Goal: Communication & Community: Answer question/provide support

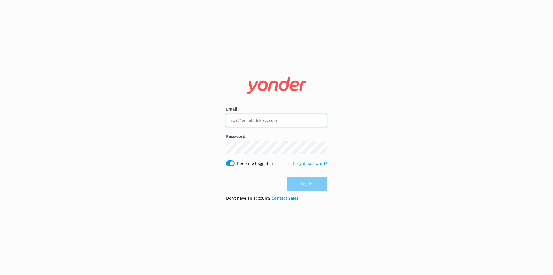
click at [255, 123] on input "Email" at bounding box center [276, 120] width 101 height 13
type input "[EMAIL_ADDRESS][DOMAIN_NAME]"
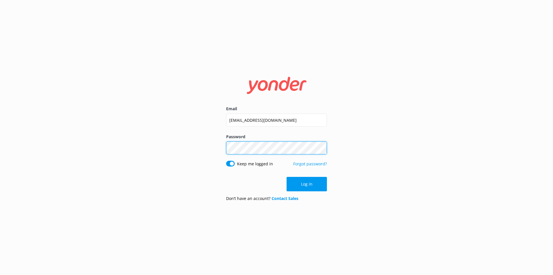
click button "Log in" at bounding box center [307, 184] width 40 height 14
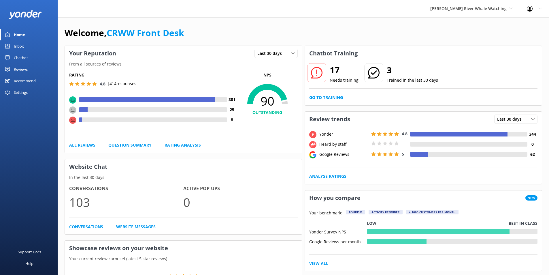
click at [26, 45] on link "Inbox" at bounding box center [29, 46] width 58 height 12
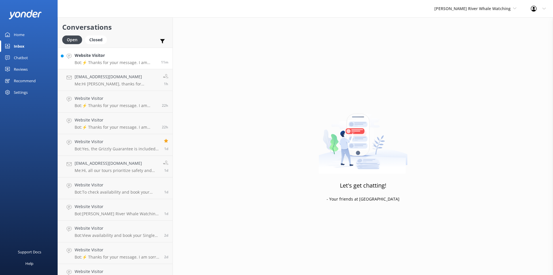
click at [137, 58] on h4 "Website Visitor" at bounding box center [116, 55] width 82 height 6
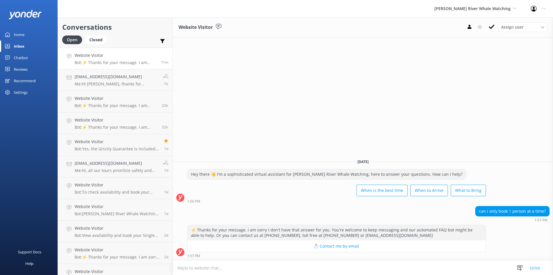
click at [307, 273] on textarea at bounding box center [363, 268] width 381 height 14
type textarea "Hi there,"
click at [120, 98] on h4 "Website Visitor" at bounding box center [116, 98] width 83 height 6
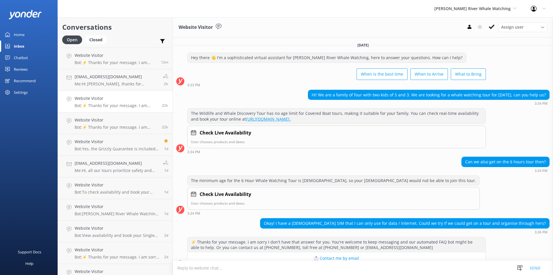
scroll to position [67, 0]
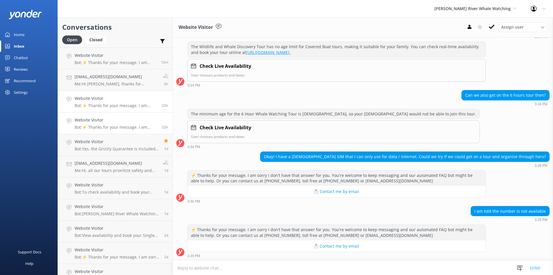
click at [94, 124] on div "Website Visitor Bot: ⚡ Thanks for your message. I am sorry I don't have that an…" at bounding box center [116, 123] width 83 height 13
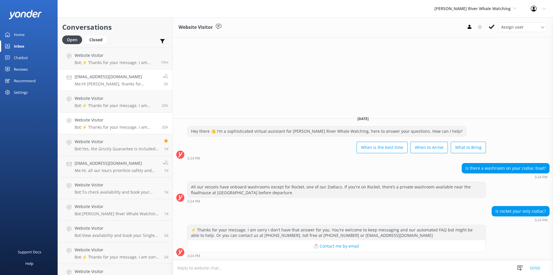
click at [123, 78] on h4 "[EMAIL_ADDRESS][DOMAIN_NAME]" at bounding box center [117, 77] width 84 height 6
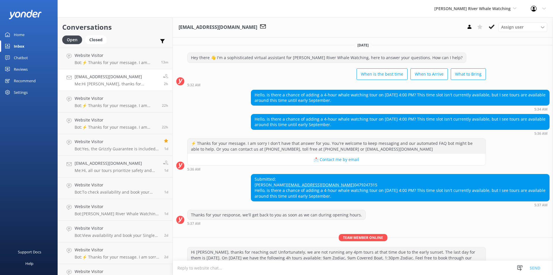
scroll to position [40, 0]
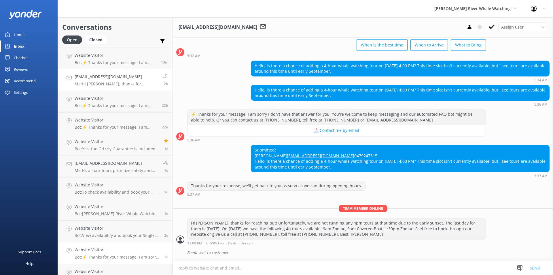
click at [113, 253] on div "Website Visitor Bot: ⚡ Thanks for your message. I am sorry I don't have that an…" at bounding box center [117, 252] width 85 height 13
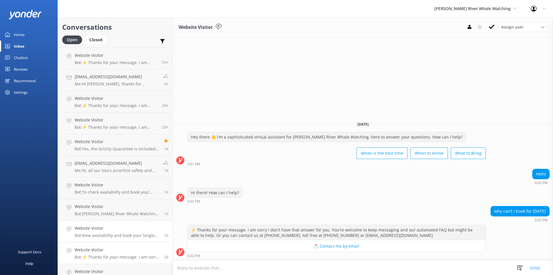
click at [108, 232] on div "Website Visitor Bot: View availability and book your Single Day Whale Watch and…" at bounding box center [117, 231] width 85 height 13
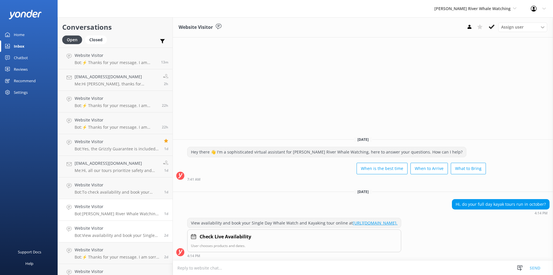
click at [110, 211] on div "Website Visitor Bot: [PERSON_NAME] River Whale Watching is located at [GEOGRAPH…" at bounding box center [117, 209] width 85 height 13
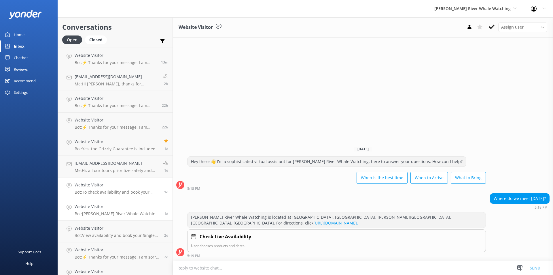
click at [109, 188] on div "Website Visitor Bot: To check availability and book your Grizzly Bear Tour, ple…" at bounding box center [117, 188] width 85 height 13
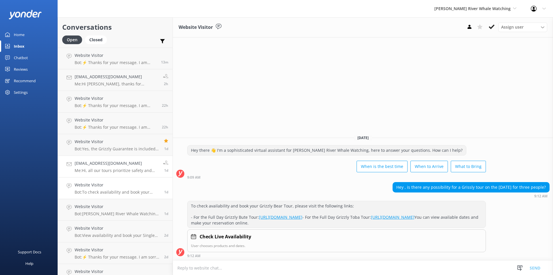
click at [105, 163] on h4 "[EMAIL_ADDRESS][DOMAIN_NAME]" at bounding box center [117, 163] width 84 height 6
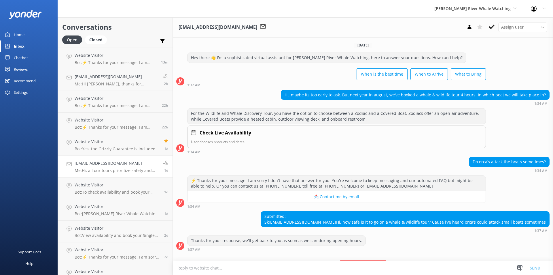
scroll to position [55, 0]
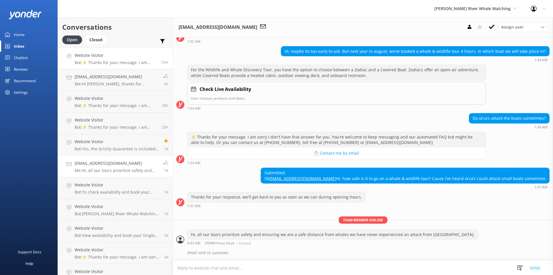
click at [124, 61] on p "Bot: ⚡ Thanks for your message. I am sorry I don't have that answer for you. Yo…" at bounding box center [116, 62] width 82 height 5
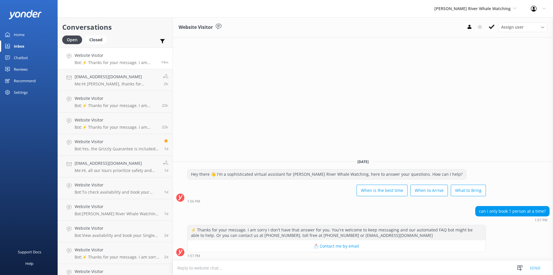
click at [249, 265] on textarea at bounding box center [363, 268] width 381 height 14
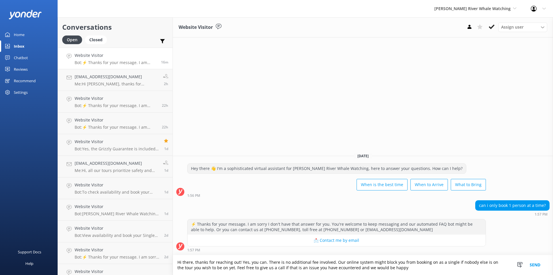
click at [332, 267] on textarea "Hi there, thanks for reaching out! Yes, you can. There is no additional fee inv…" at bounding box center [363, 265] width 381 height 20
click at [332, 270] on textarea "Hi there, thanks for reaching out! Yes, you can. There is no additional fee inv…" at bounding box center [363, 265] width 381 height 20
click at [390, 266] on textarea "Hi there, thanks for reaching out! Yes, you can. There is no additional fee inv…" at bounding box center [363, 265] width 381 height 20
drag, startPoint x: 242, startPoint y: 229, endPoint x: 369, endPoint y: 232, distance: 126.6
click at [337, 232] on div "⚡ Thanks for your message. I am sorry I don't have that answer for you. You're …" at bounding box center [337, 226] width 298 height 15
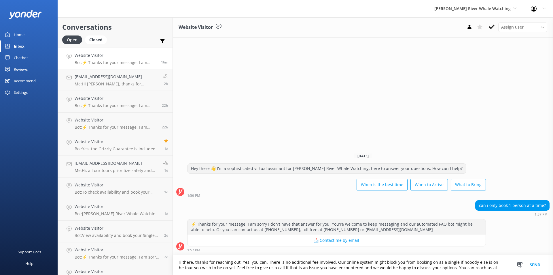
click at [429, 234] on div "⚡ Thanks for your message. I am sorry I don't have that answer for you. You're …" at bounding box center [337, 226] width 298 height 15
drag, startPoint x: 243, startPoint y: 230, endPoint x: 267, endPoint y: 229, distance: 23.6
click at [267, 229] on div "⚡ Thanks for your message. I am sorry I don't have that answer for you. You're …" at bounding box center [337, 226] width 298 height 15
click at [285, 232] on div "⚡ Thanks for your message. I am sorry I don't have that answer for you. You're …" at bounding box center [337, 226] width 298 height 15
drag, startPoint x: 248, startPoint y: 229, endPoint x: 408, endPoint y: 229, distance: 159.1
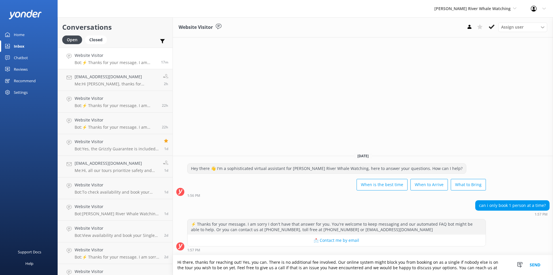
click at [408, 229] on div "⚡ Thanks for your message. I am sorry I don't have that answer for you. You're …" at bounding box center [337, 226] width 298 height 15
copy div "[PHONE_NUMBER], toll free at [PHONE_NUMBER] or [EMAIL_ADDRESS][DOMAIN_NAME]"
click at [483, 269] on textarea "Hi there, thanks for reaching out! Yes, you can. There is no additional fee inv…" at bounding box center [363, 265] width 381 height 20
paste textarea "[PHONE_NUMBER], toll free at [PHONE_NUMBER] or [EMAIL_ADDRESS][DOMAIN_NAME]"
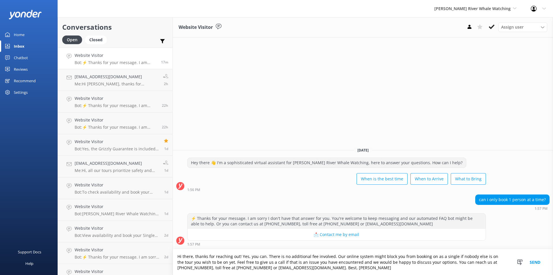
type textarea "Hi there, thanks for reaching out! Yes, you can. There is no additional fee inv…"
click at [538, 259] on button "Send" at bounding box center [536, 262] width 22 height 26
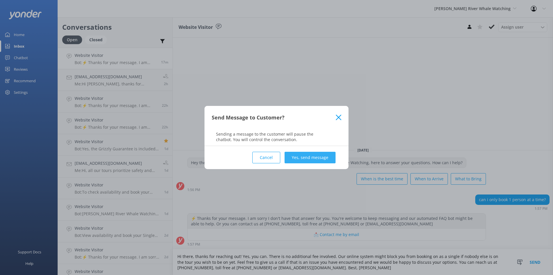
click at [319, 153] on button "Yes, send message" at bounding box center [310, 158] width 51 height 12
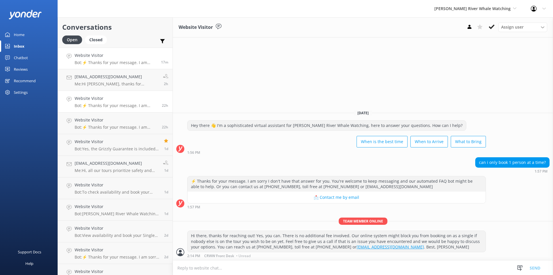
click at [107, 99] on h4 "Website Visitor" at bounding box center [116, 98] width 83 height 6
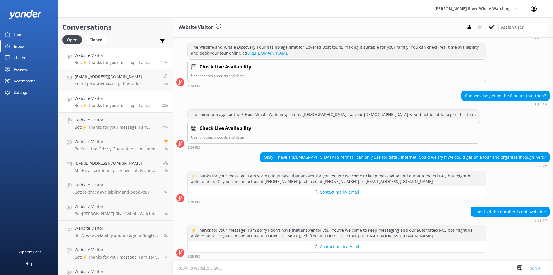
scroll to position [67, 0]
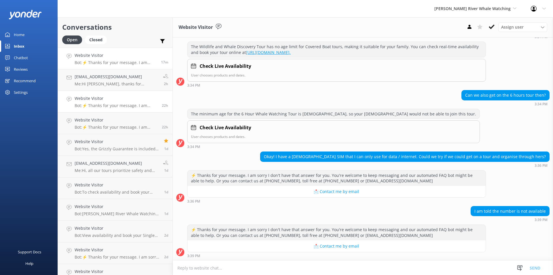
click at [105, 60] on p "Bot: ⚡ Thanks for your message. I am sorry I don't have that answer for you. Yo…" at bounding box center [116, 62] width 82 height 5
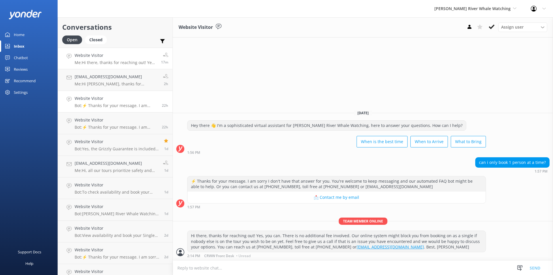
click at [109, 103] on p "Bot: ⚡ Thanks for your message. I am sorry I don't have that answer for you. Yo…" at bounding box center [116, 105] width 83 height 5
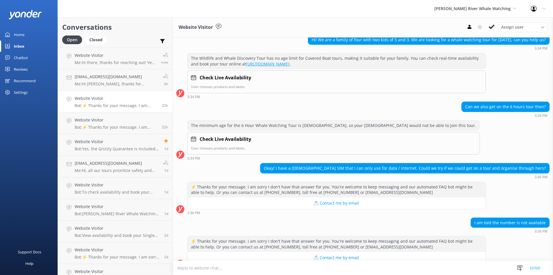
scroll to position [67, 0]
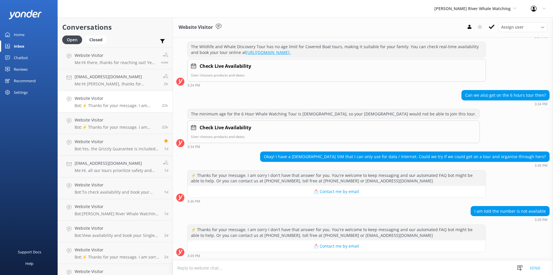
click at [241, 270] on textarea at bounding box center [363, 268] width 381 height 14
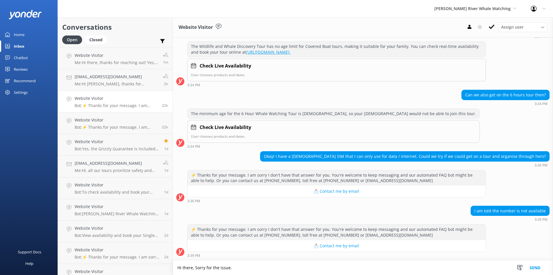
click at [196, 266] on textarea "Hi there, Sorry for the issue." at bounding box center [363, 267] width 381 height 14
click at [248, 268] on textarea "Hi there, sorry for the issue." at bounding box center [363, 267] width 381 height 14
paste textarea "[URL][DOMAIN_NAME]"
click at [257, 268] on textarea "Hi there, sorry for the issue. You can book through our website [URL][DOMAIN_NA…" at bounding box center [363, 267] width 381 height 14
click at [403, 268] on textarea "Hi there, sorry for the issue. You can book yourself through our website [URL][…" at bounding box center [363, 267] width 381 height 14
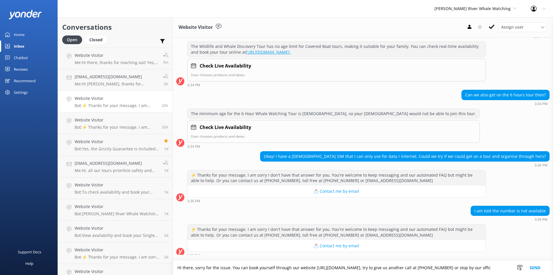
scroll to position [72, 0]
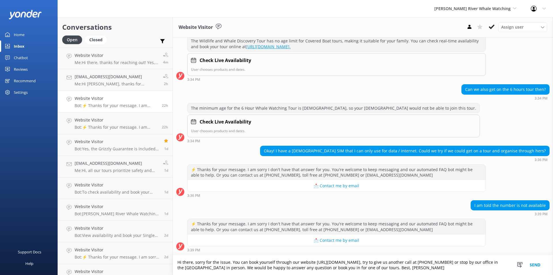
click at [355, 267] on textarea "Hi there, sorry for the issue. You can book yourself through our website [URL][…" at bounding box center [363, 265] width 381 height 20
click at [359, 269] on textarea "Hi there, sorry for the issue. You can book yourself through our website [URL][…" at bounding box center [363, 265] width 381 height 20
type textarea "Hi there, sorry for the issue. You can book yourself through our website [URL][…"
click at [536, 261] on button "Send" at bounding box center [536, 265] width 22 height 20
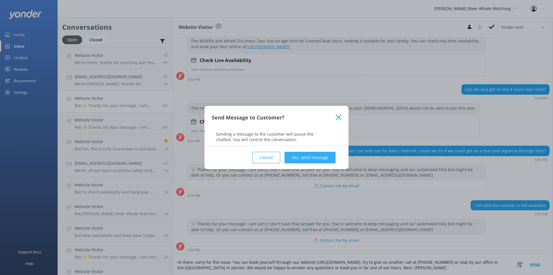
click at [308, 161] on button "Yes, send message" at bounding box center [310, 158] width 51 height 12
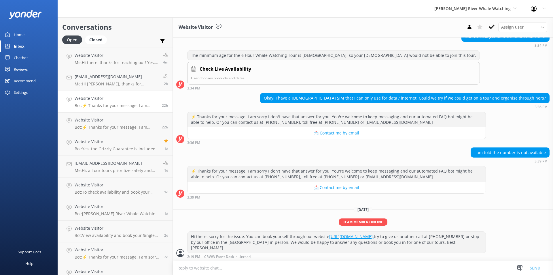
scroll to position [126, 0]
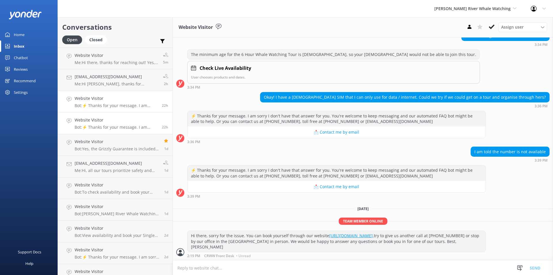
click at [112, 125] on p "Bot: ⚡ Thanks for your message. I am sorry I don't have that answer for you. Yo…" at bounding box center [116, 127] width 83 height 5
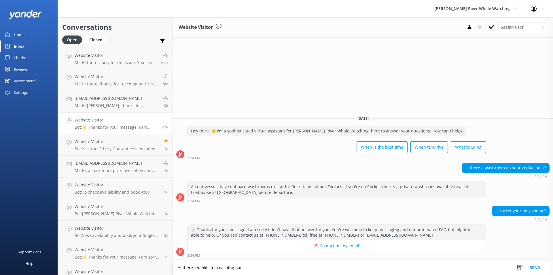
click at [206, 267] on textarea "Hi there, thankls for reaching out" at bounding box center [363, 267] width 381 height 14
click at [266, 272] on textarea "Hi there, thanks for reaching out" at bounding box center [363, 267] width 381 height 14
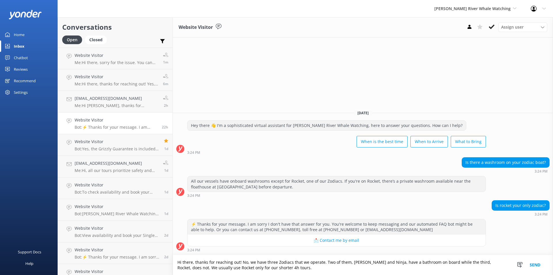
click at [222, 266] on textarea "Hi there, thanks for reaching out! No, we have three Zodiacs that we operate. T…" at bounding box center [363, 265] width 381 height 20
click at [257, 268] on textarea "Hi there, thanks for reaching out! No, we have three Zodiacs that we operate. T…" at bounding box center [363, 265] width 381 height 20
click at [258, 268] on textarea "Hi there, thanks for reaching out! No, we have three Zodiacs that we operate. T…" at bounding box center [363, 265] width 381 height 20
click at [274, 266] on textarea "Hi there, thanks for reaching out! No, we have three Zodiacs that we operate. T…" at bounding box center [363, 265] width 381 height 20
click at [274, 267] on textarea "Hi there, thanks for reaching out! No, we have three Zodiacs that we operate. T…" at bounding box center [363, 265] width 381 height 20
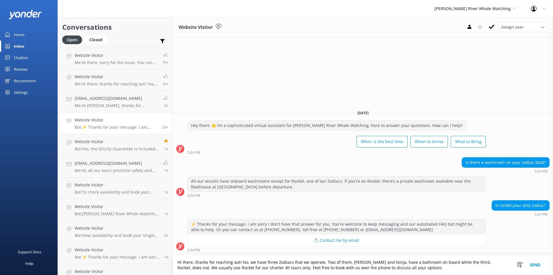
click at [406, 269] on textarea "Hi there, thanks for reaching out! No, we have three Zodiacs that we operate. T…" at bounding box center [363, 265] width 381 height 20
drag, startPoint x: 247, startPoint y: 229, endPoint x: 408, endPoint y: 229, distance: 161.1
click at [408, 229] on div "⚡ Thanks for your message. I am sorry I don't have that answer for you. You're …" at bounding box center [337, 226] width 298 height 15
copy div "[PHONE_NUMBER], toll free at [PHONE_NUMBER] or [EMAIL_ADDRESS][DOMAIN_NAME]"
click at [456, 270] on textarea "Hi there, thanks for reaching out! No, we have three Zodiacs that we operate. T…" at bounding box center [363, 265] width 381 height 20
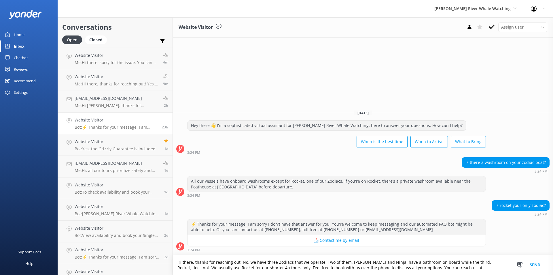
paste textarea "[PHONE_NUMBER], toll free at [PHONE_NUMBER] or [EMAIL_ADDRESS][DOMAIN_NAME]"
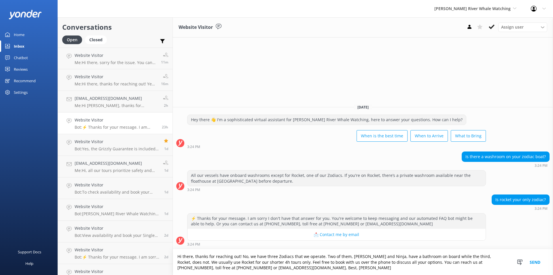
click at [267, 270] on textarea "Hi there, thanks for reaching out! No, we have three Zodiacs that we operate. T…" at bounding box center [363, 262] width 381 height 26
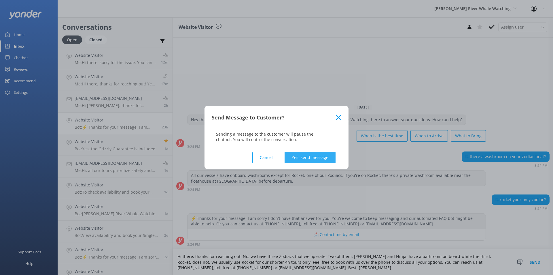
type textarea "Hi there, thanks for reaching out! No, we have three Zodiacs that we operate. T…"
click at [301, 156] on button "Yes, send message" at bounding box center [310, 158] width 51 height 12
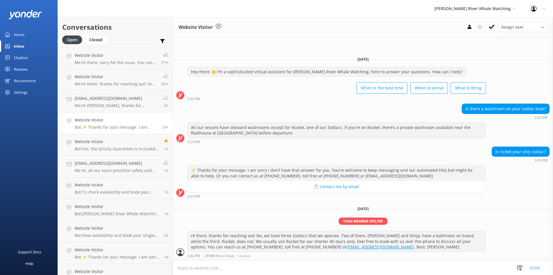
click at [118, 124] on div "Website Visitor Bot: ⚡ Thanks for your message. I am sorry I don't have that an…" at bounding box center [116, 123] width 83 height 13
click at [113, 142] on h4 "Website Visitor" at bounding box center [117, 141] width 85 height 6
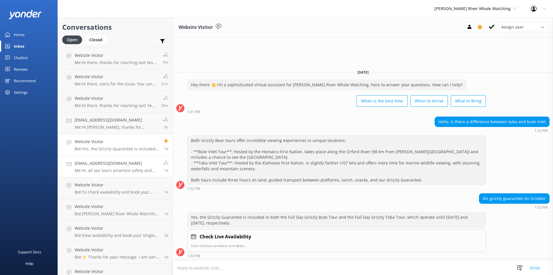
click at [103, 166] on h4 "[EMAIL_ADDRESS][DOMAIN_NAME]" at bounding box center [117, 163] width 84 height 6
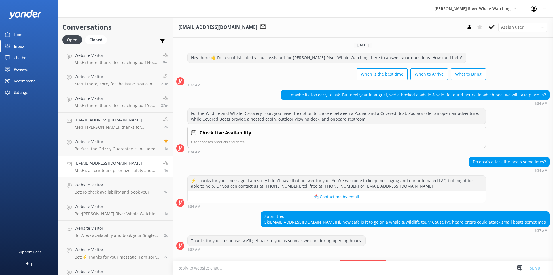
scroll to position [55, 0]
